Goal: Task Accomplishment & Management: Use online tool/utility

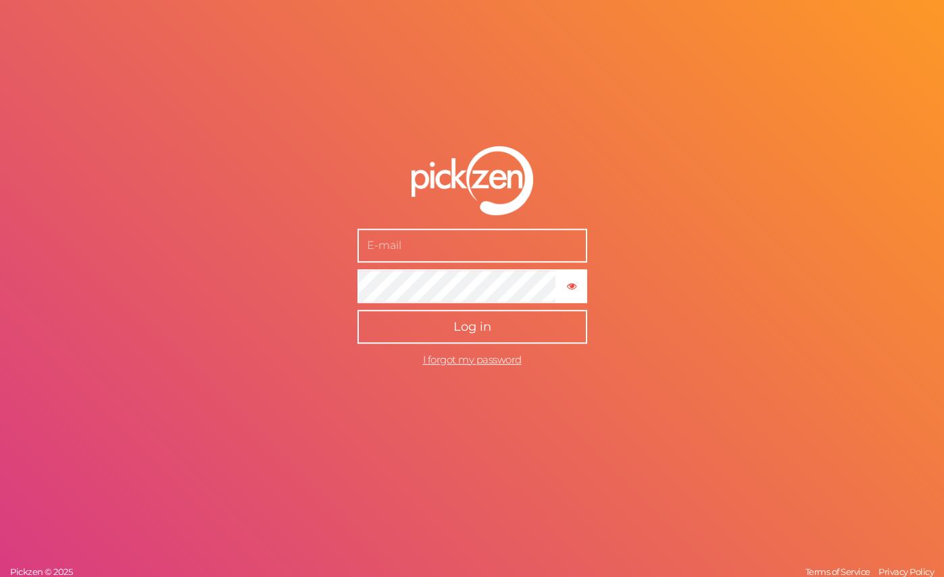
type input "[EMAIL_ADDRESS][DOMAIN_NAME]"
click at [470, 323] on span "Log in" at bounding box center [472, 326] width 38 height 15
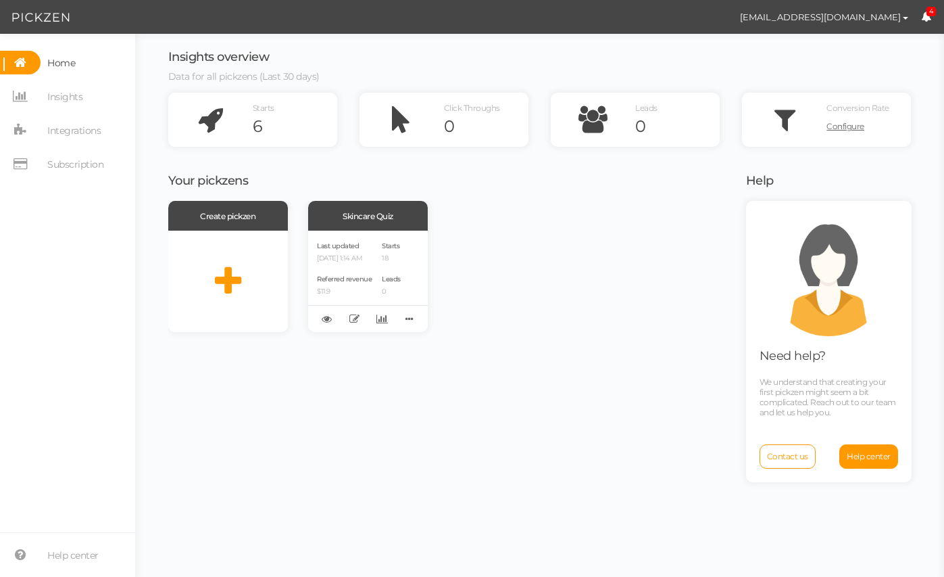
click at [929, 17] on icon at bounding box center [926, 16] width 10 height 10
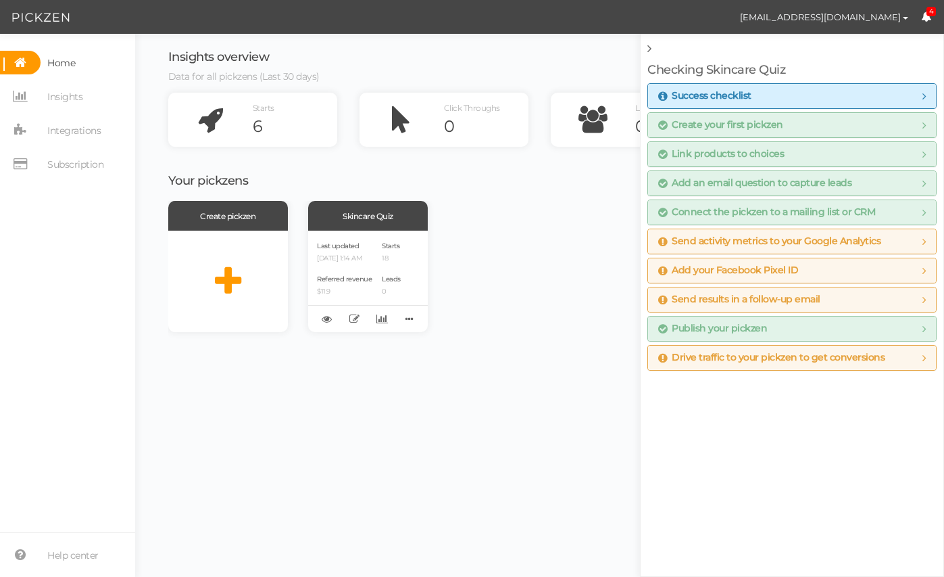
click at [929, 17] on icon at bounding box center [926, 16] width 10 height 10
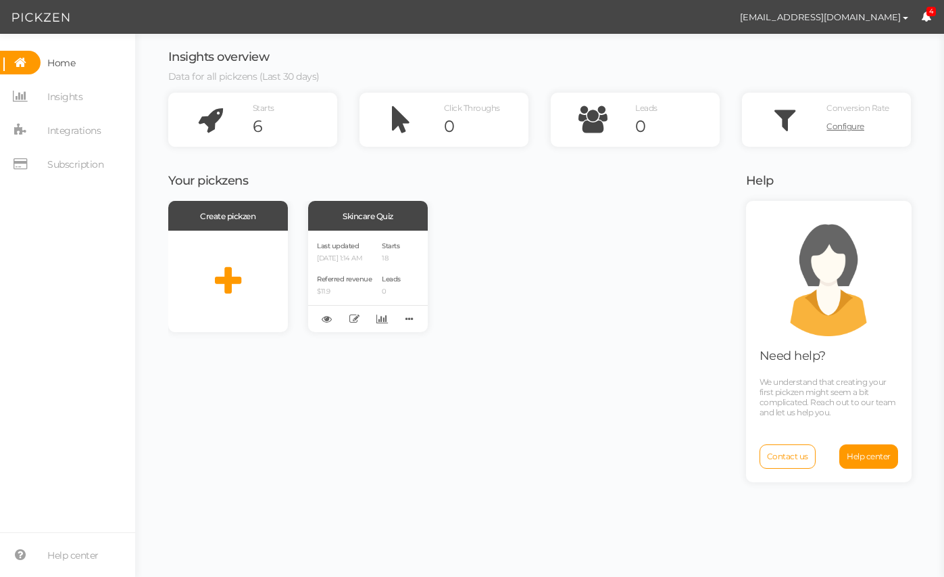
click at [663, 283] on div "Create pickzen Skincare Quiz Last updated [DATE] 1:14 AM Referred revenue $11.9…" at bounding box center [448, 266] width 561 height 131
click at [574, 317] on div "Create pickzen Skincare Quiz Last updated [DATE] 1:14 AM Referred revenue $11.9…" at bounding box center [448, 266] width 561 height 131
click at [577, 319] on div "Create pickzen Skincare Quiz Last updated [DATE] 1:14 AM Referred revenue $11.9…" at bounding box center [448, 266] width 561 height 131
